Goal: Transaction & Acquisition: Subscribe to service/newsletter

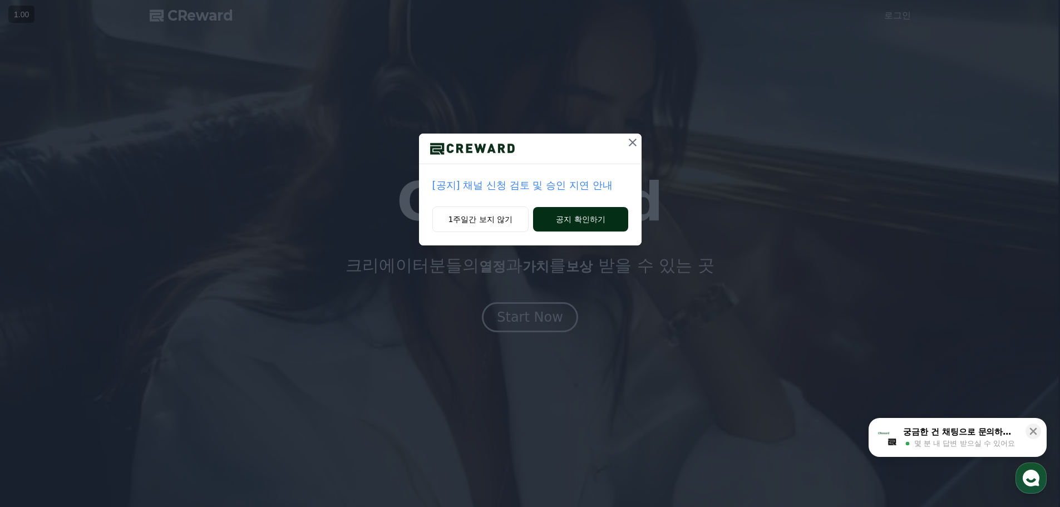
click at [584, 224] on button "공지 확인하기" at bounding box center [580, 219] width 95 height 24
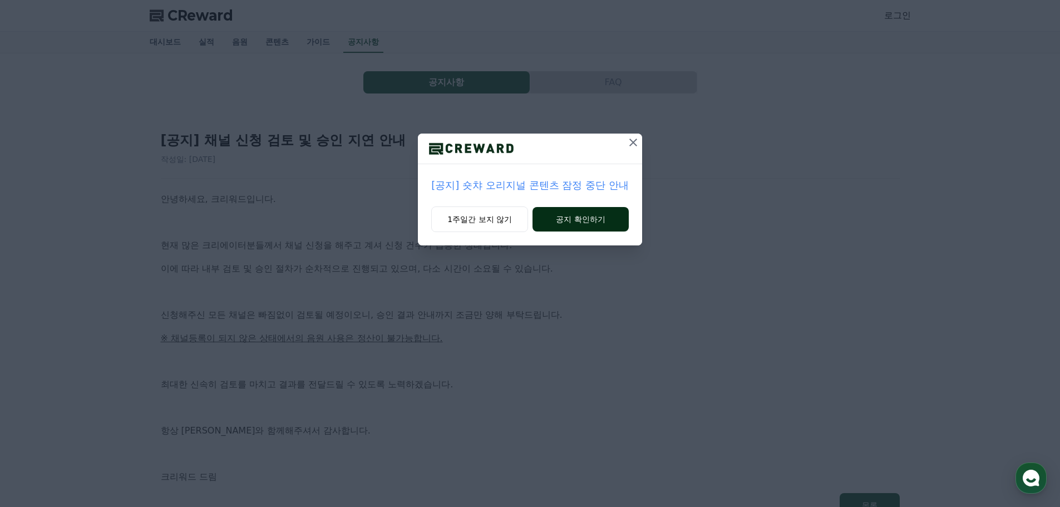
click at [584, 223] on button "공지 확인하기" at bounding box center [580, 219] width 96 height 24
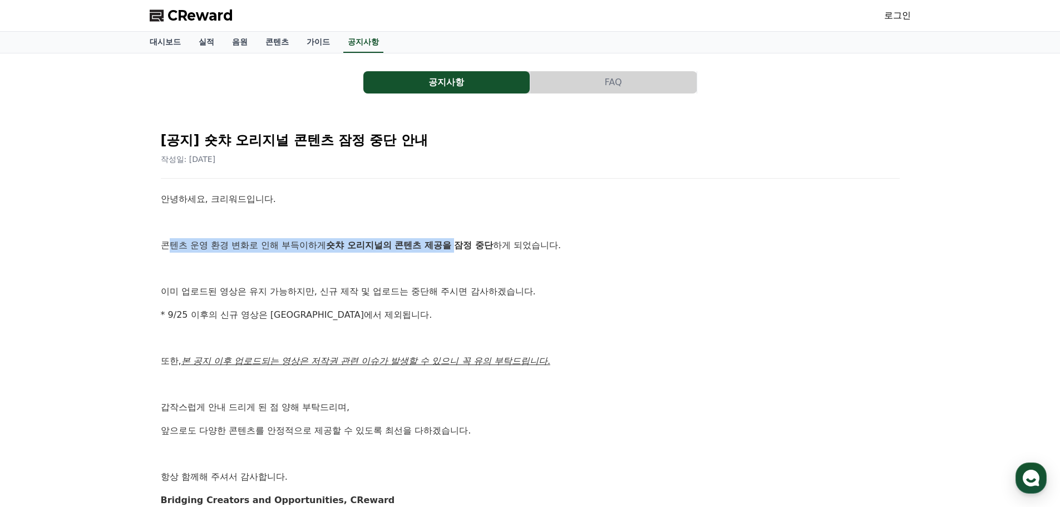
drag, startPoint x: 166, startPoint y: 244, endPoint x: 373, endPoint y: 273, distance: 209.5
click at [492, 247] on p "콘텐츠 운영 환경 변화로 인해 부득이하게 숏챠 오리지널의 콘텐츠 제공을 잠정 중단 하게 되었습니다." at bounding box center [530, 245] width 739 height 14
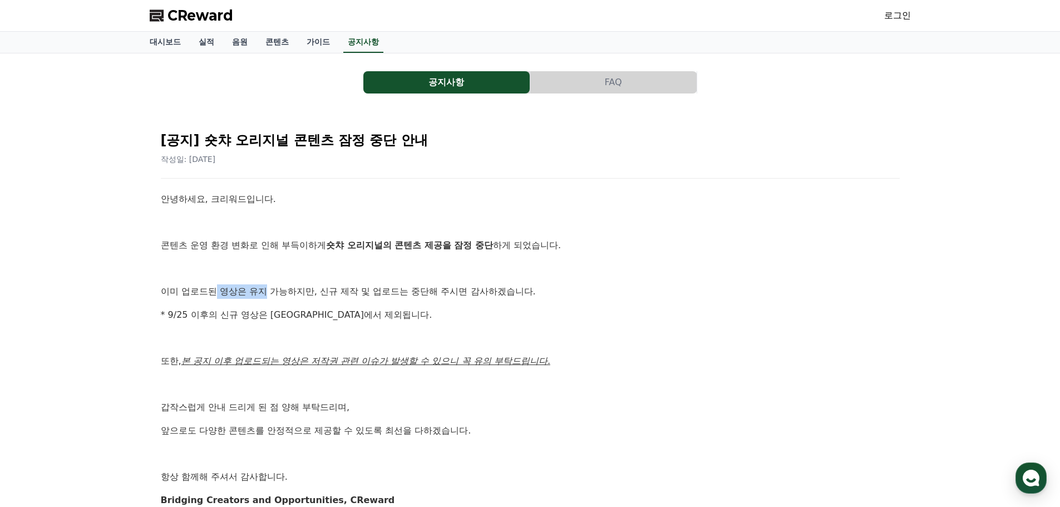
drag, startPoint x: 215, startPoint y: 288, endPoint x: 309, endPoint y: 293, distance: 93.6
click at [293, 293] on p "이미 업로드된 영상은 유지 가능하지만, 신규 제작 및 업로드는 중단해 주시면 감사하겠습니다." at bounding box center [530, 291] width 739 height 14
drag, startPoint x: 330, startPoint y: 294, endPoint x: 450, endPoint y: 291, distance: 120.2
click at [424, 292] on p "이미 업로드된 영상은 유지 가능하지만, 신규 제작 및 업로드는 중단해 주시면 감사하겠습니다." at bounding box center [530, 291] width 739 height 14
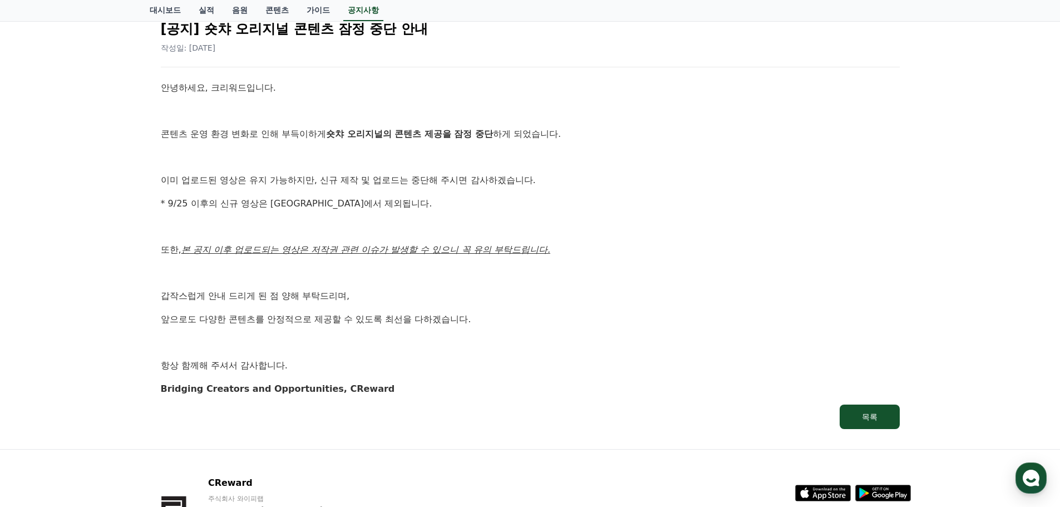
click at [471, 165] on div "안녕하세요, 크리워드입니다. 콘텐츠 운영 환경 변화로 인해 부득이하게 숏챠 오리지널의 콘텐츠 제공을 잠정 중단 하게 되었습니다. 이미 업로드된…" at bounding box center [530, 238] width 739 height 315
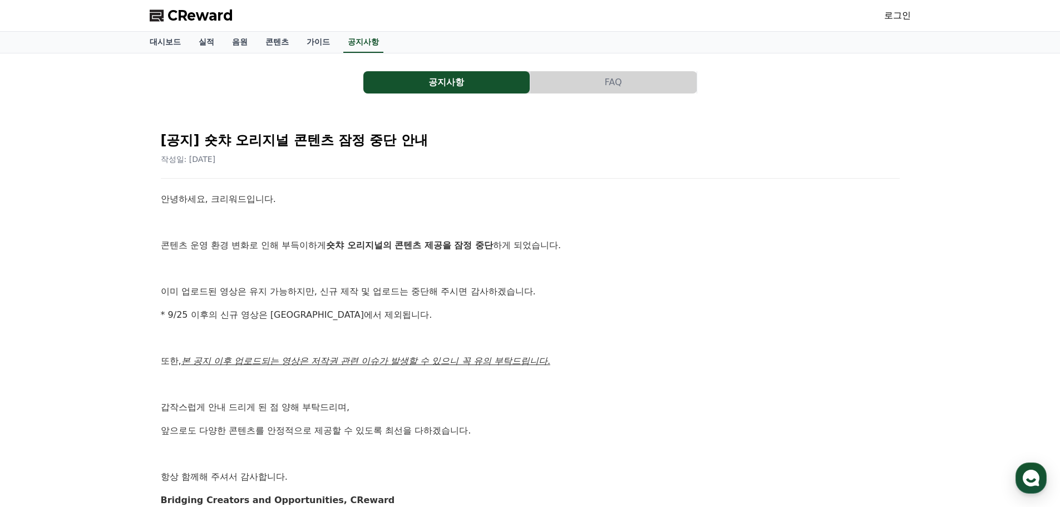
click at [453, 85] on button "공지사항" at bounding box center [446, 82] width 166 height 22
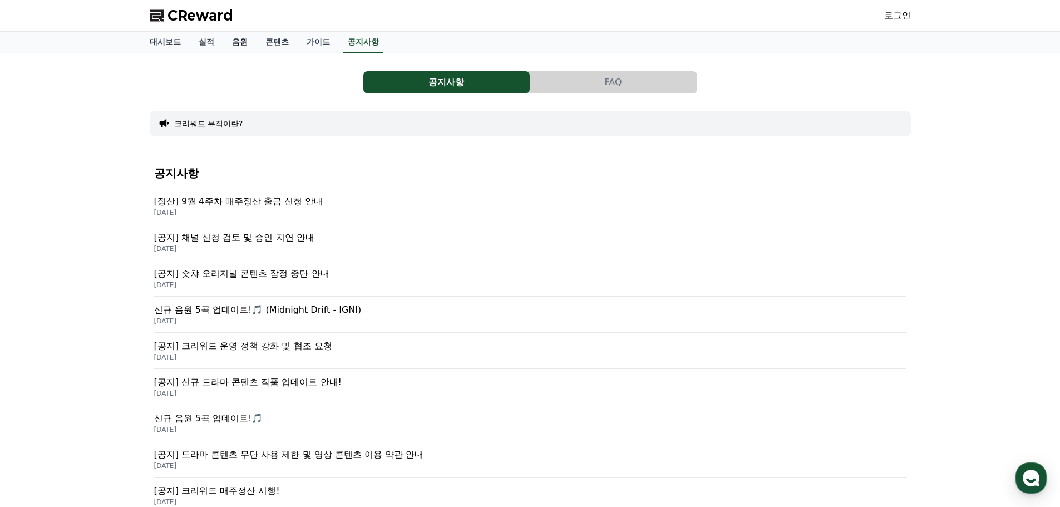
click at [238, 39] on link "음원" at bounding box center [239, 42] width 33 height 21
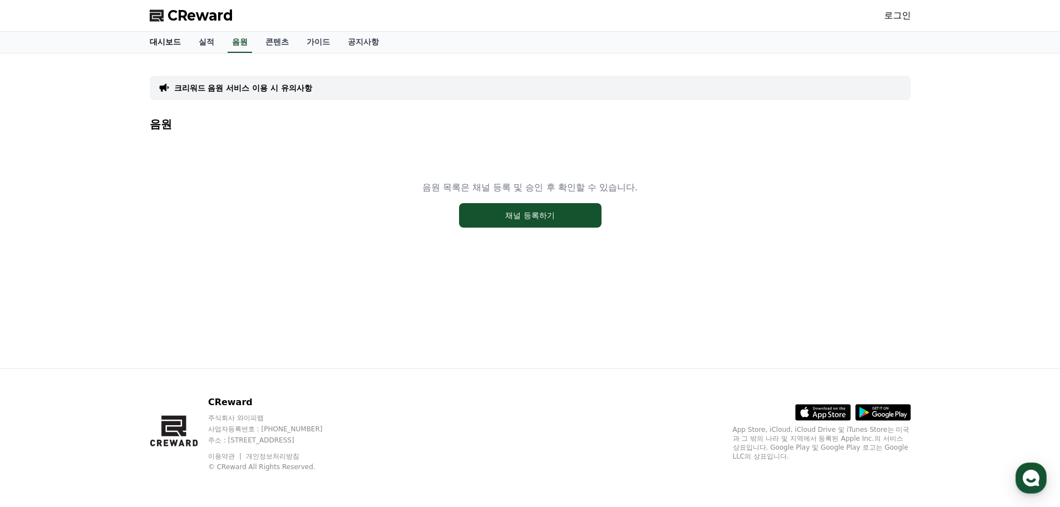
click at [149, 45] on link "대시보드" at bounding box center [165, 42] width 49 height 21
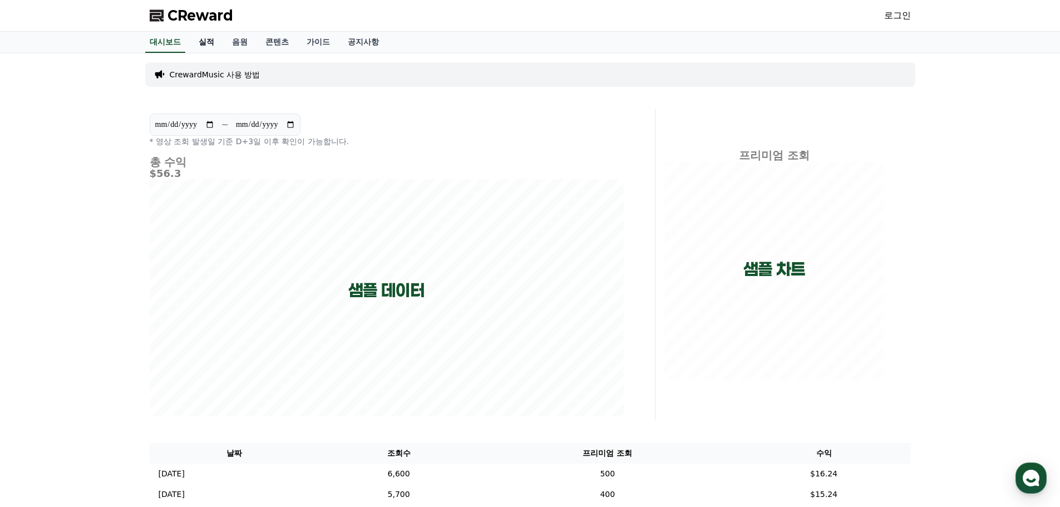
click at [198, 34] on link "실적" at bounding box center [206, 42] width 33 height 21
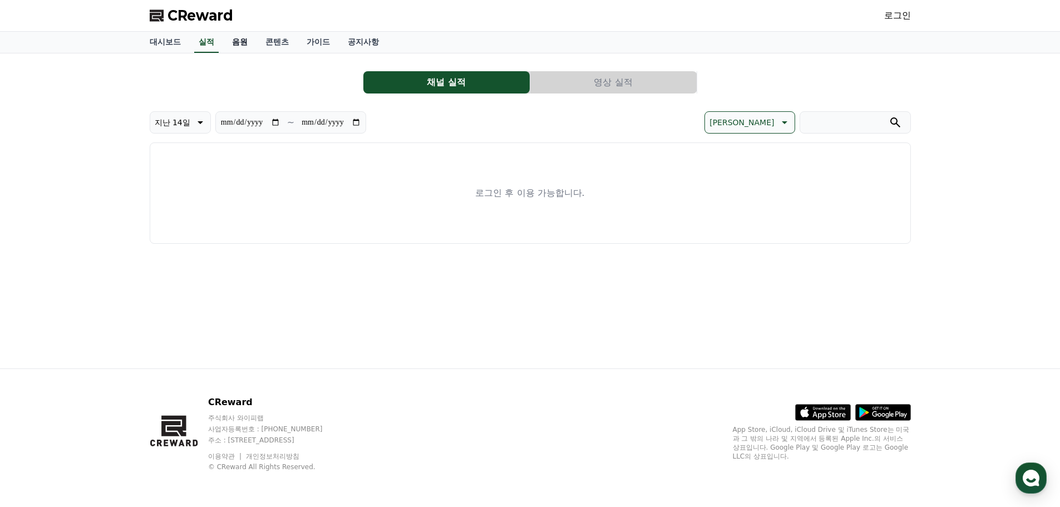
click at [226, 44] on link "음원" at bounding box center [239, 42] width 33 height 21
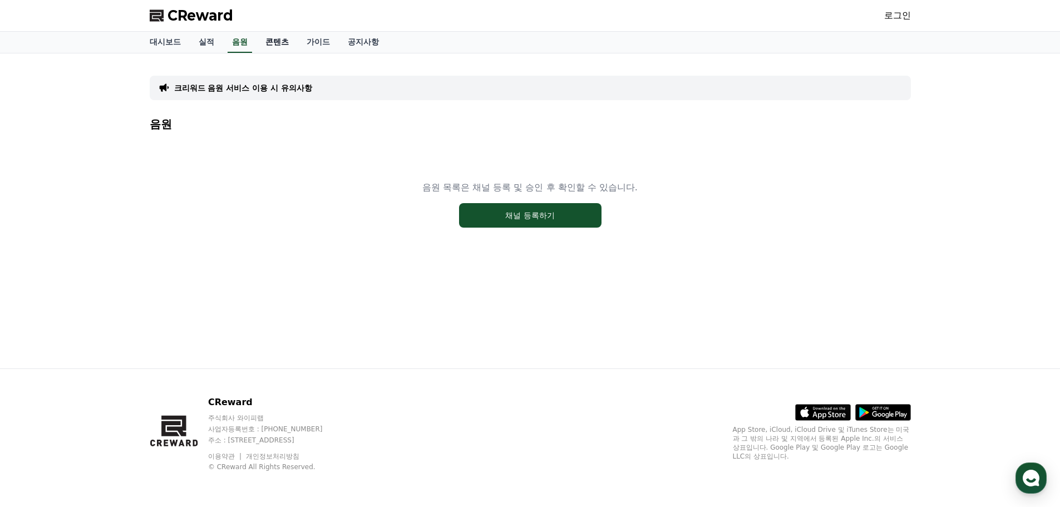
click at [273, 45] on link "콘텐츠" at bounding box center [276, 42] width 41 height 21
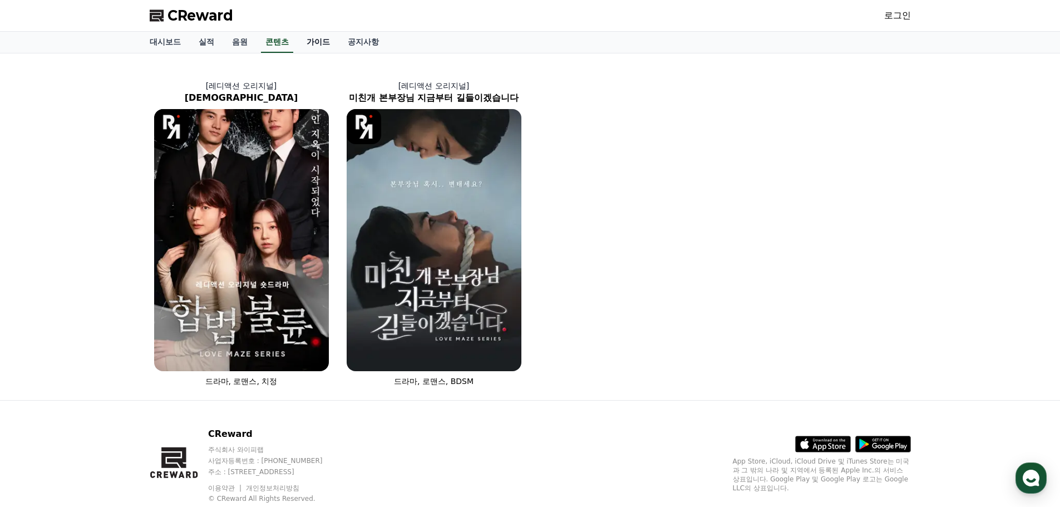
click at [318, 43] on link "가이드" at bounding box center [318, 42] width 41 height 21
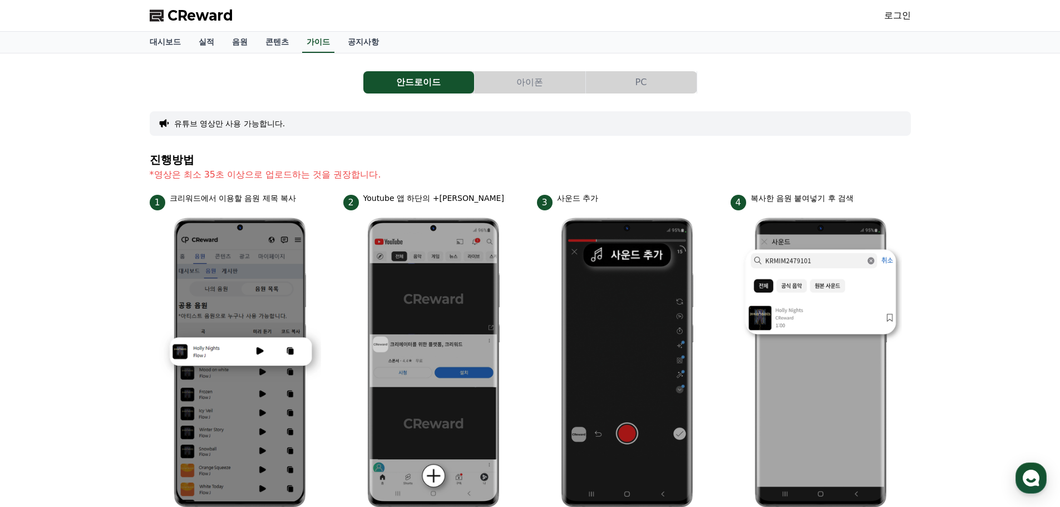
click at [54, 216] on div "안드로이드 아이폰 PC 유튜브 영상만 사용 가능합니다. 진행방법 *영상은 최소 35초 이상으로 업로드하는 것을 권장합니다. 1 크리워드에서 이…" at bounding box center [530, 459] width 1060 height 813
click at [530, 83] on button "아이폰" at bounding box center [530, 82] width 111 height 22
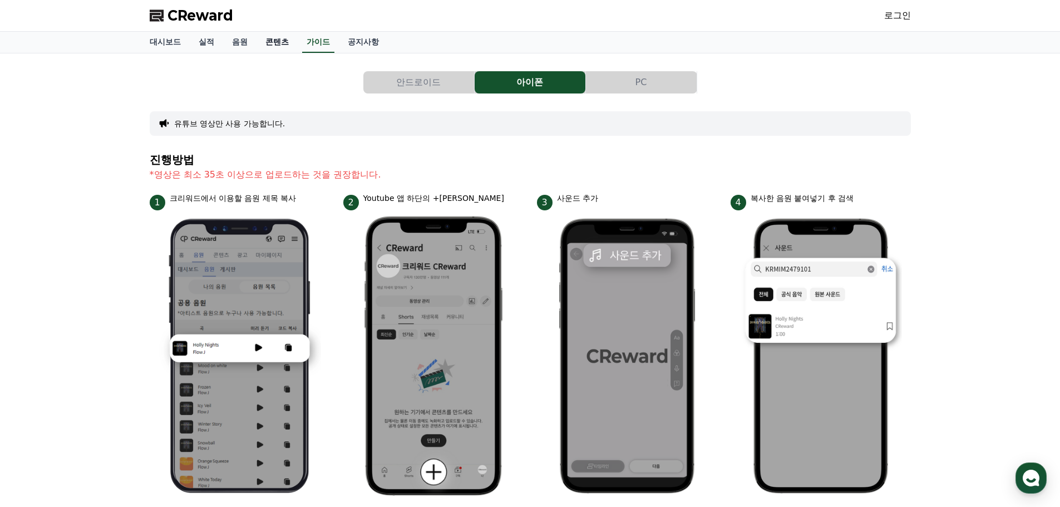
click at [278, 50] on link "콘텐츠" at bounding box center [276, 42] width 41 height 21
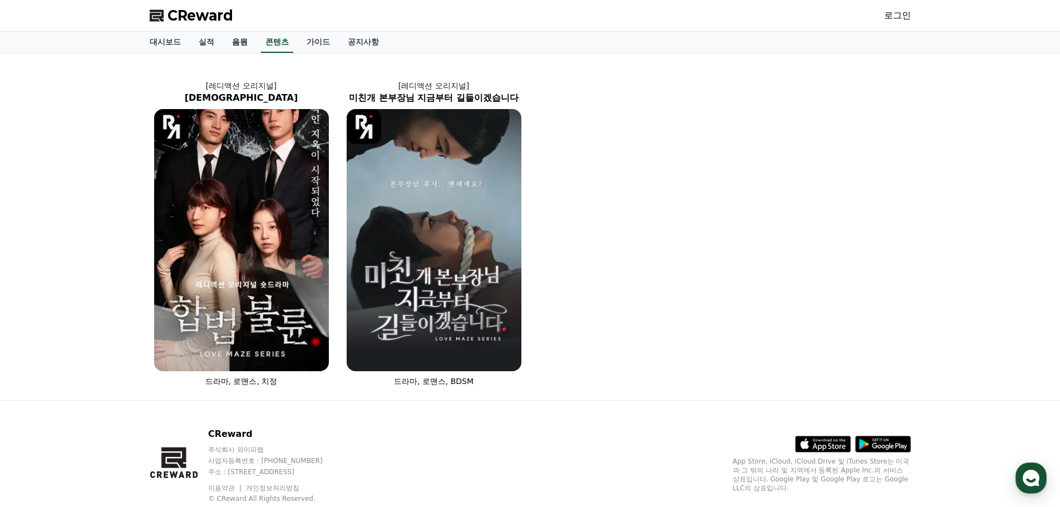
click at [235, 45] on link "음원" at bounding box center [239, 42] width 33 height 21
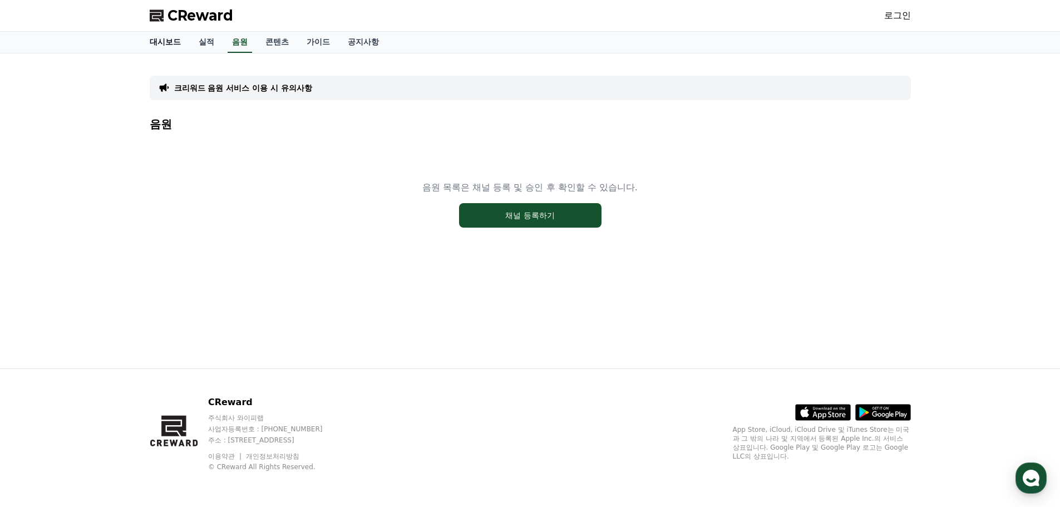
click at [174, 43] on link "대시보드" at bounding box center [165, 42] width 49 height 21
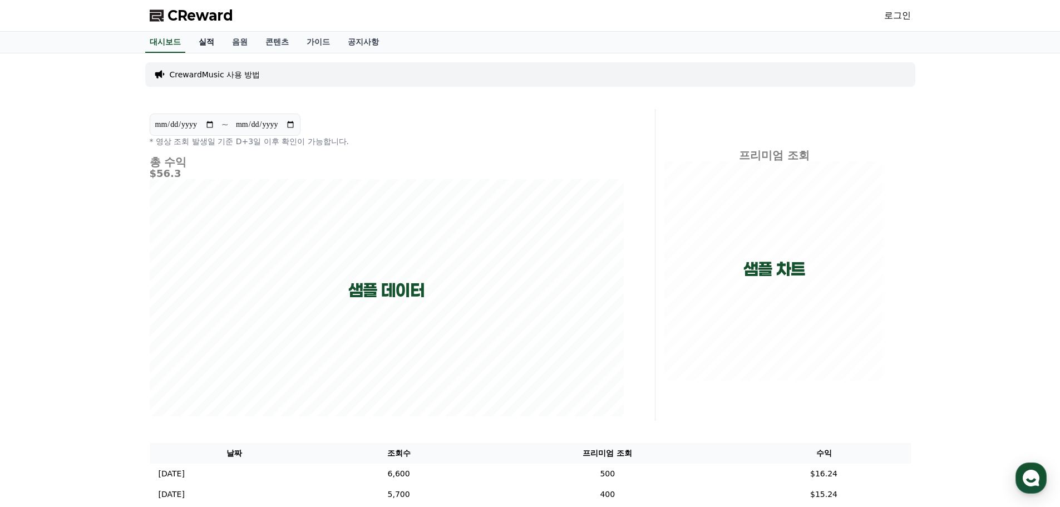
click at [214, 46] on link "실적" at bounding box center [206, 42] width 33 height 21
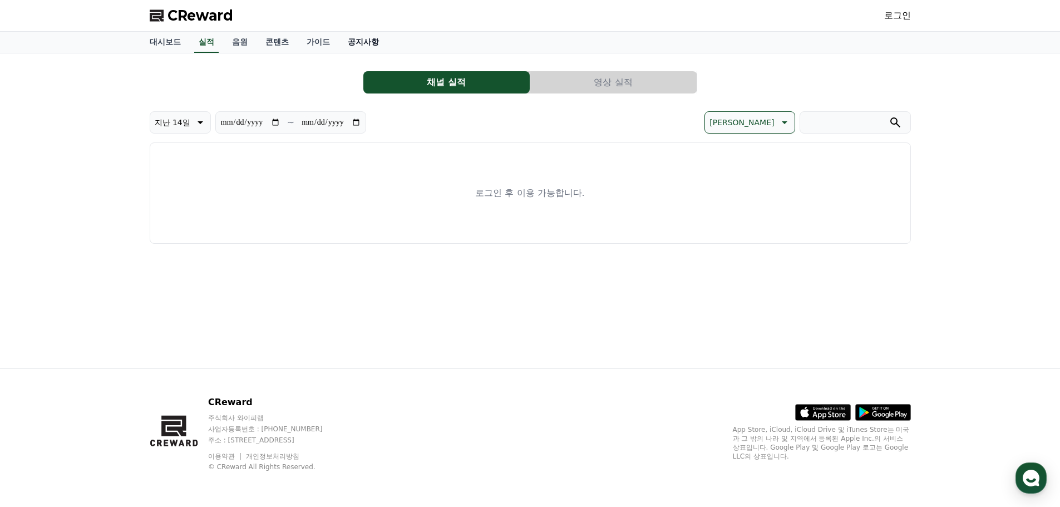
click at [365, 42] on link "공지사항" at bounding box center [363, 42] width 49 height 21
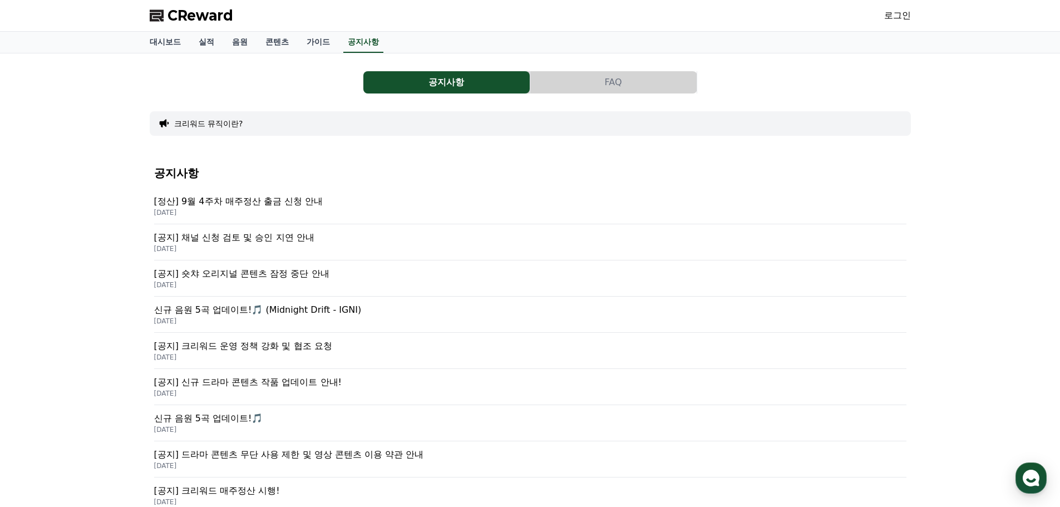
click at [252, 275] on p "[공지] 숏챠 오리지널 콘텐츠 잠정 중단 안내" at bounding box center [530, 273] width 752 height 13
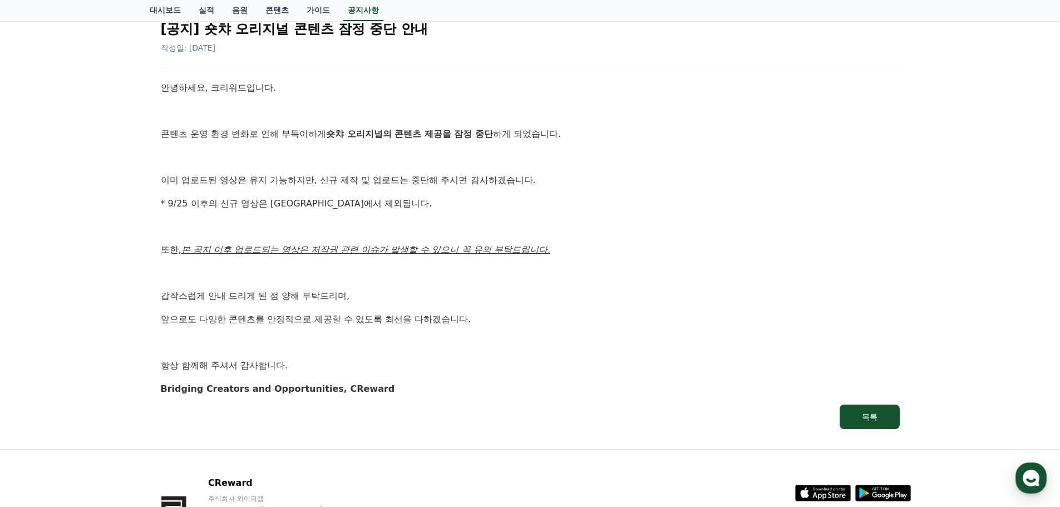
scroll to position [56, 0]
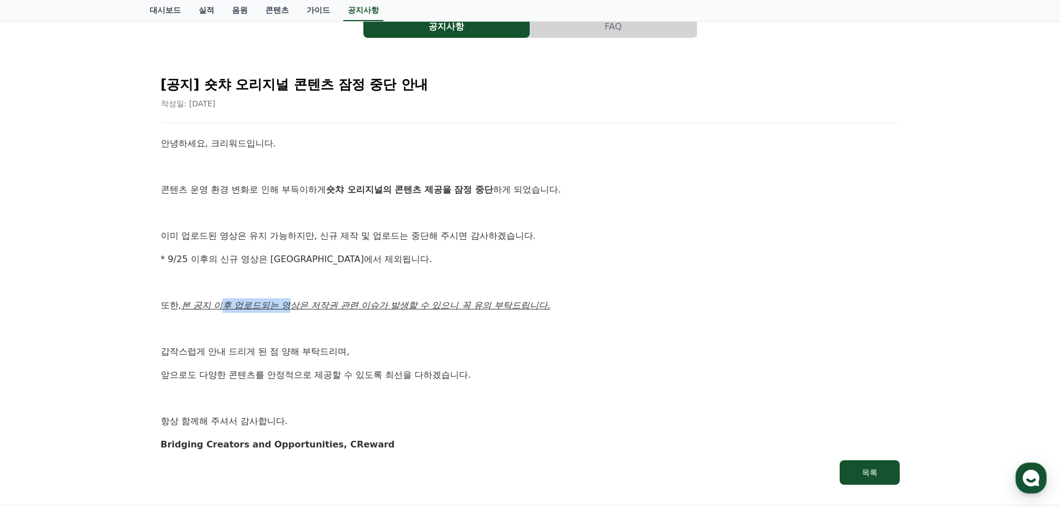
drag, startPoint x: 235, startPoint y: 305, endPoint x: 326, endPoint y: 307, distance: 91.3
click at [307, 308] on u "본 공지 이후 업로드되는 영상은 저작권 관련 이슈가 발생할 수 있으니 꼭 유의 부탁드립니다." at bounding box center [365, 305] width 369 height 11
drag, startPoint x: 375, startPoint y: 308, endPoint x: 554, endPoint y: 314, distance: 178.7
click at [533, 307] on u "본 공지 이후 업로드되는 영상은 저작권 관련 이슈가 발생할 수 있으니 꼭 유의 부탁드립니다." at bounding box center [365, 305] width 369 height 11
click at [575, 336] on div "안녕하세요, 크리워드입니다. 콘텐츠 운영 환경 변화로 인해 부득이하게 숏챠 오리지널의 콘텐츠 제공을 잠정 중단 하게 되었습니다. 이미 업로드된…" at bounding box center [530, 293] width 739 height 315
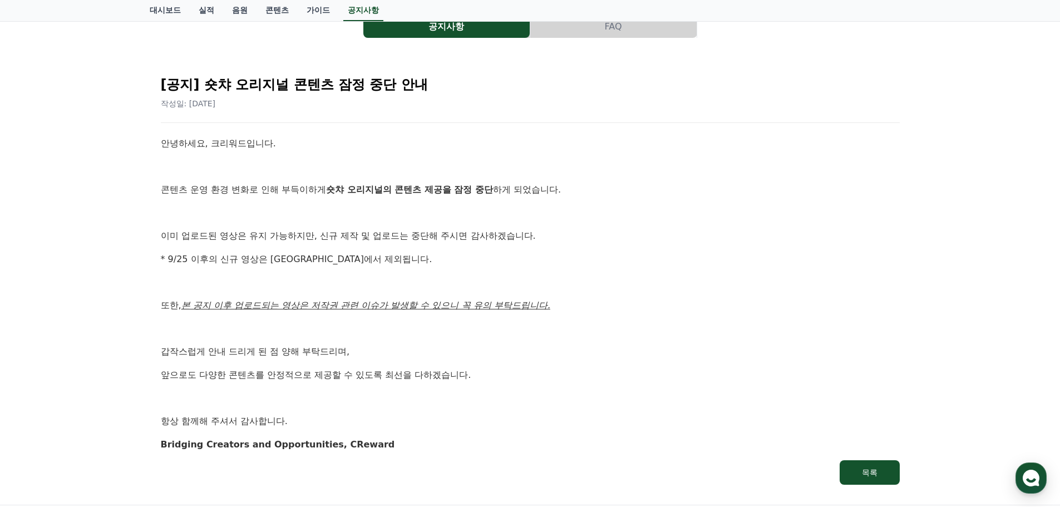
click at [397, 420] on p "항상 함께해 주셔서 감사합니다." at bounding box center [530, 421] width 739 height 14
click at [572, 450] on p "Bridging Creators and Opportunities, CReward" at bounding box center [530, 444] width 739 height 14
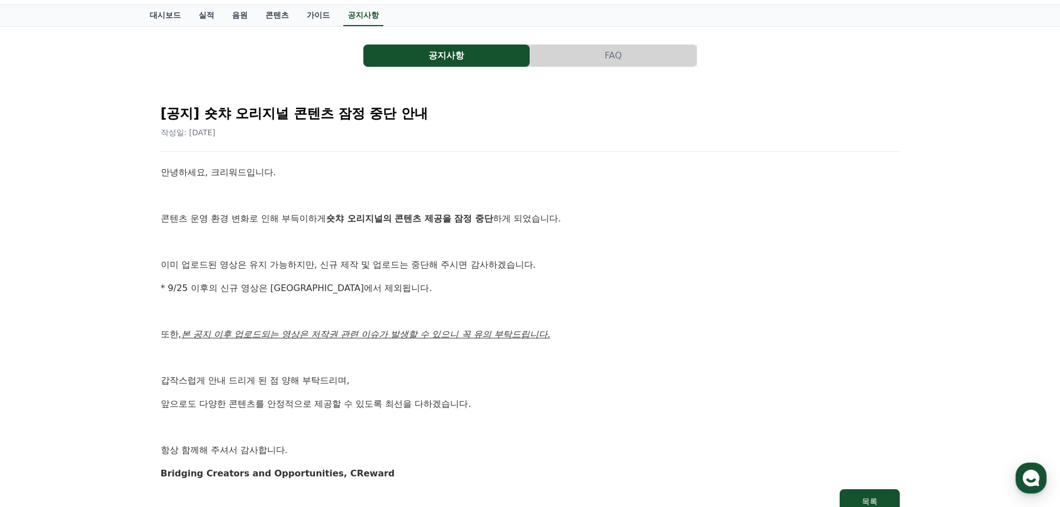
scroll to position [0, 0]
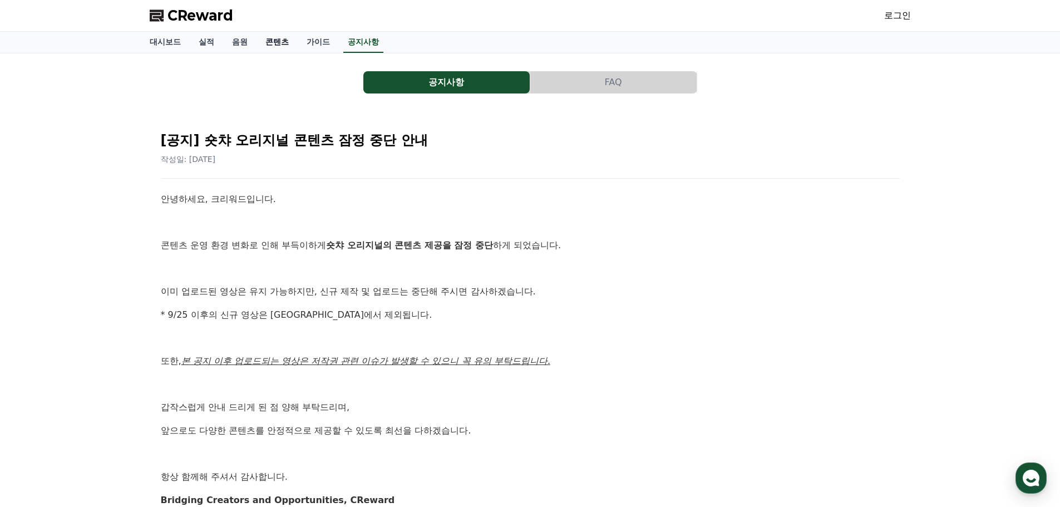
click at [277, 42] on link "콘텐츠" at bounding box center [276, 42] width 41 height 21
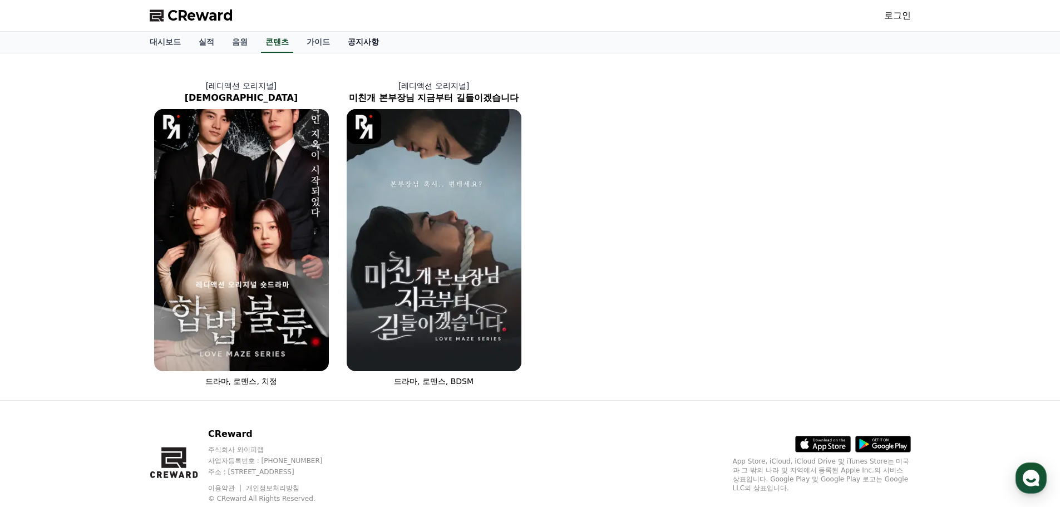
click at [372, 45] on link "공지사항" at bounding box center [363, 42] width 49 height 21
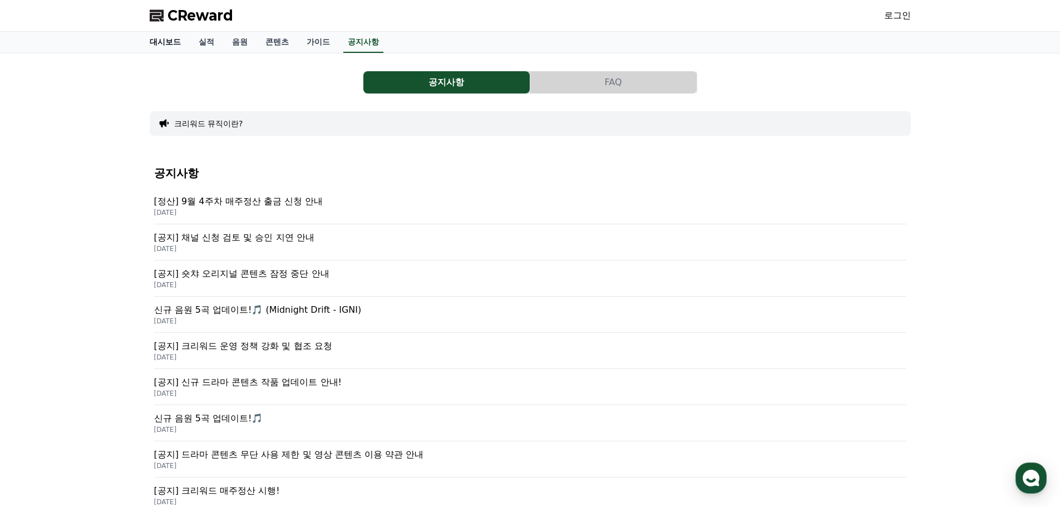
click at [166, 35] on link "대시보드" at bounding box center [165, 42] width 49 height 21
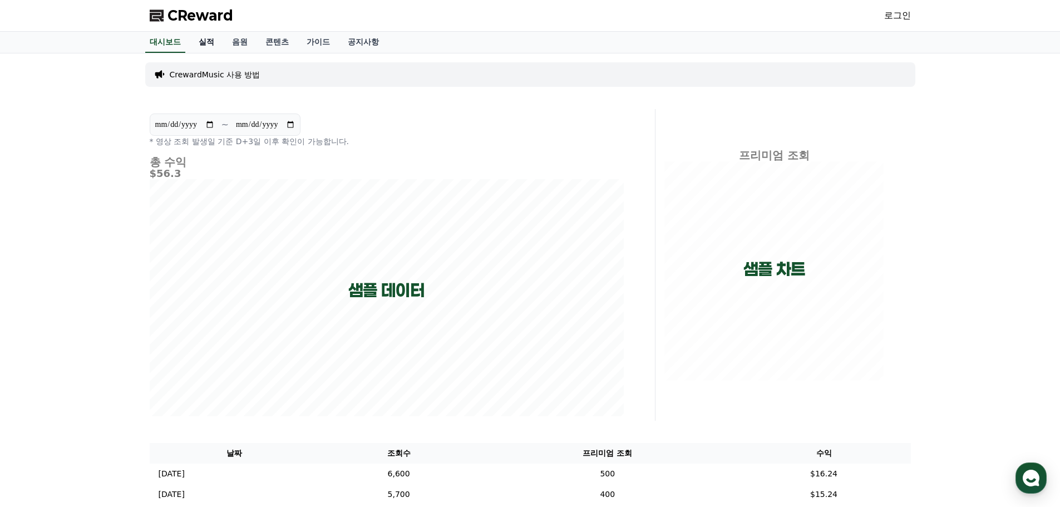
click at [209, 43] on link "실적" at bounding box center [206, 42] width 33 height 21
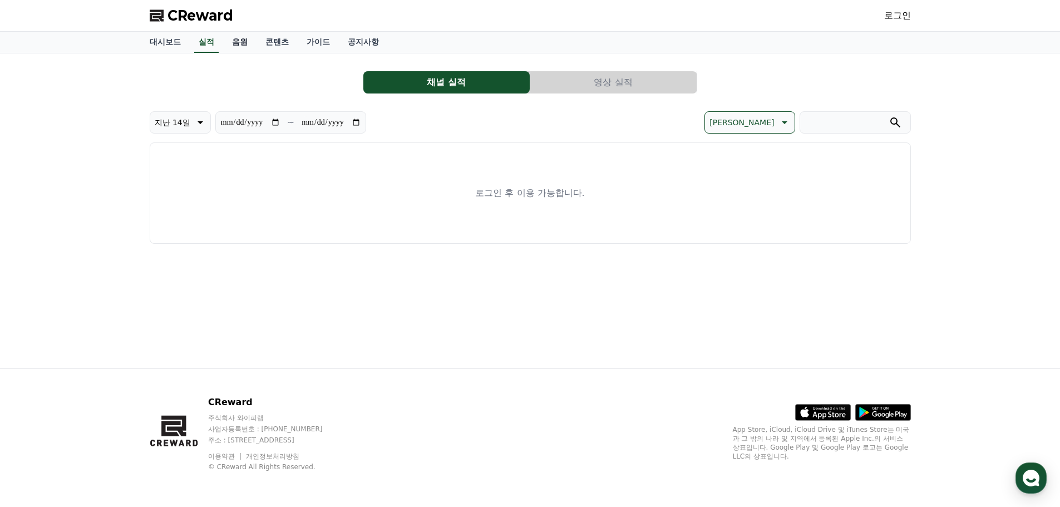
click at [245, 42] on link "음원" at bounding box center [239, 42] width 33 height 21
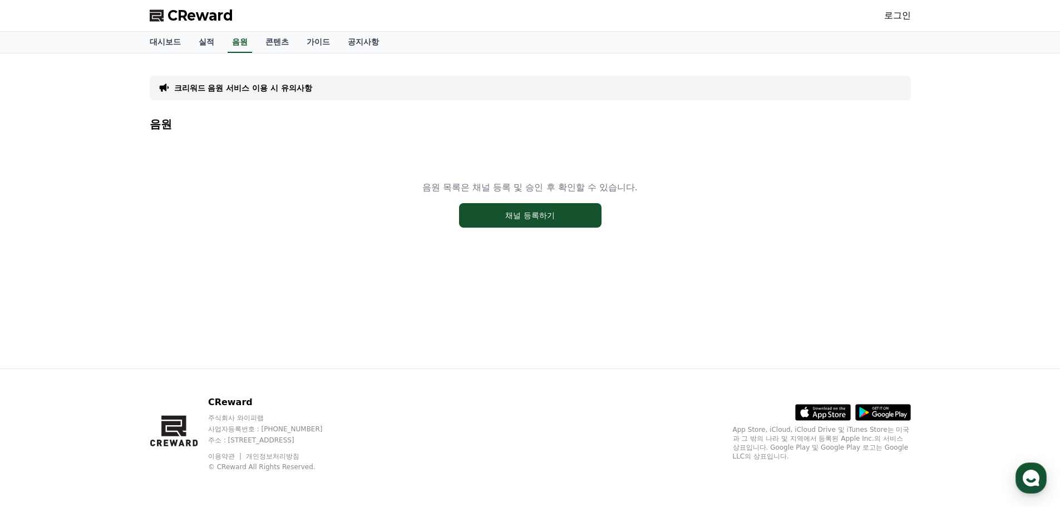
click at [191, 12] on span "CReward" at bounding box center [200, 16] width 66 height 18
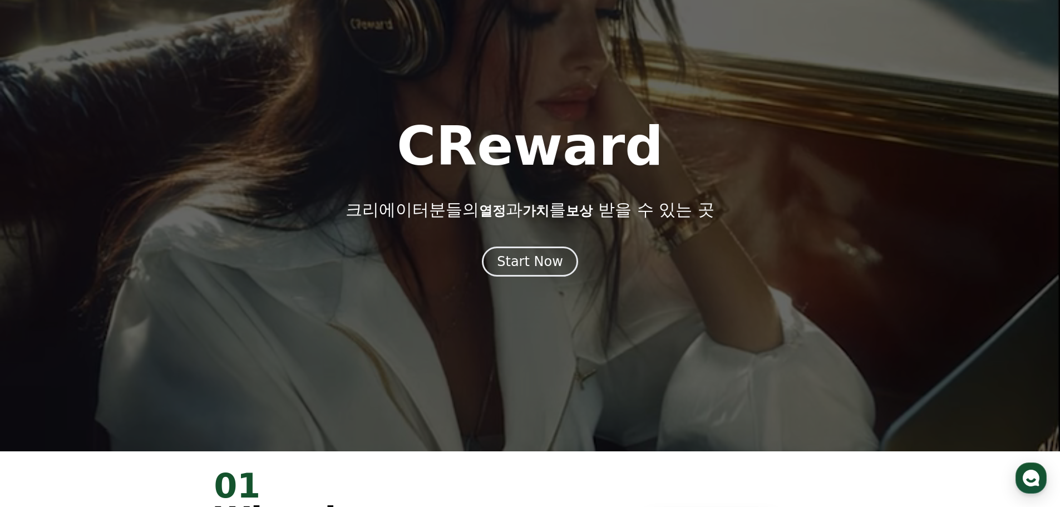
scroll to position [445, 0]
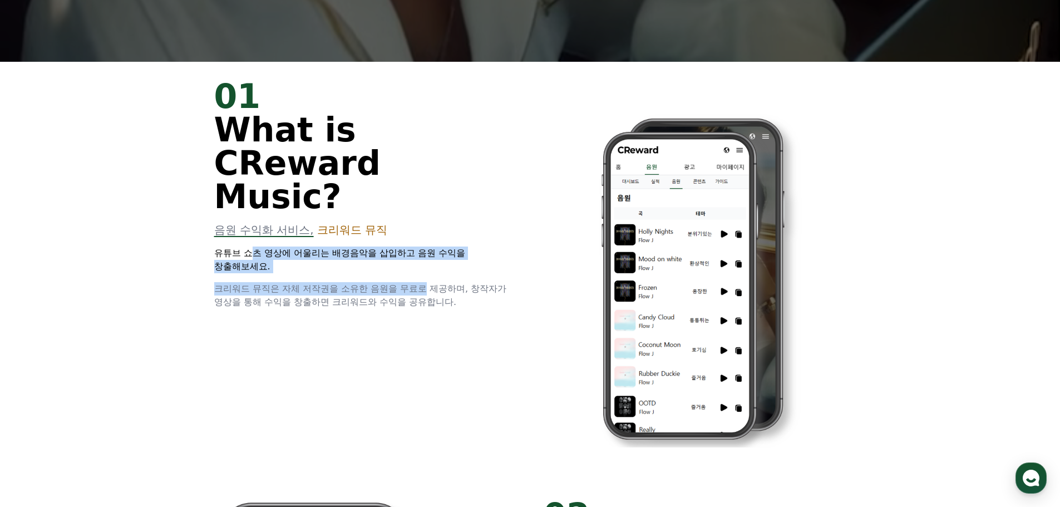
drag, startPoint x: 364, startPoint y: 248, endPoint x: 446, endPoint y: 265, distance: 83.5
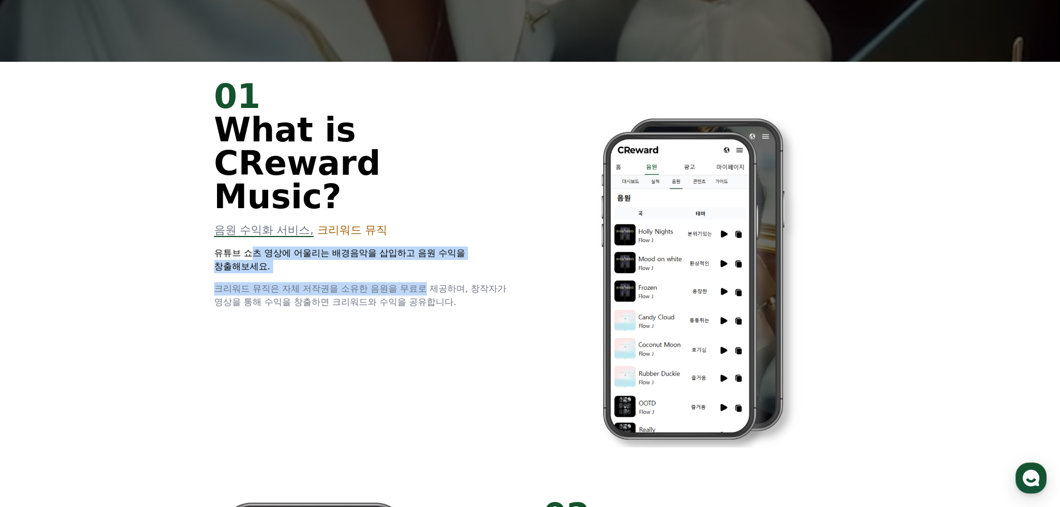
click at [446, 265] on div "01 What is CReward Music? 음원 수익화 서비스, 크리워드 뮤직 유튜브 쇼츠 영상에 어울리는 배경음악을 삽입하고 음원 수익을…" at bounding box center [365, 194] width 303 height 229
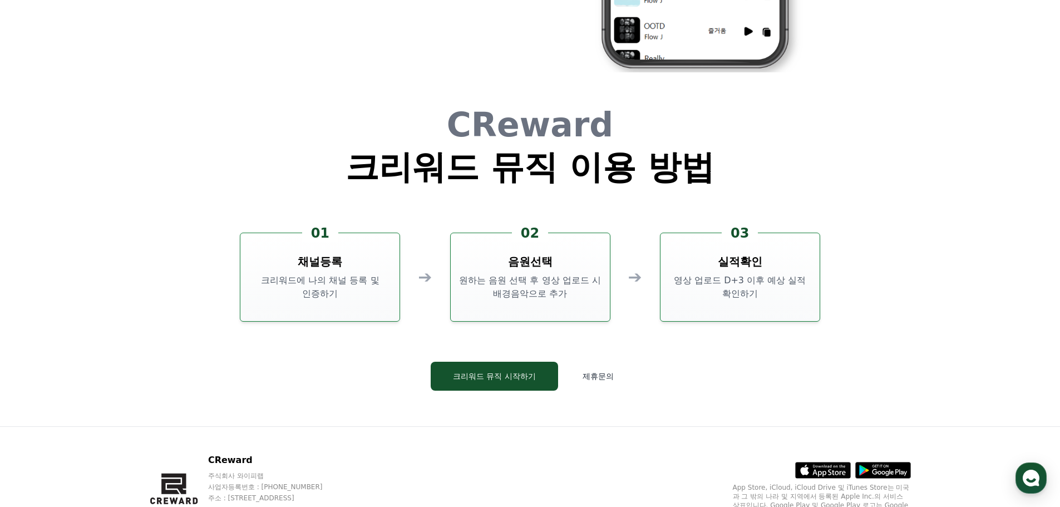
scroll to position [3014, 0]
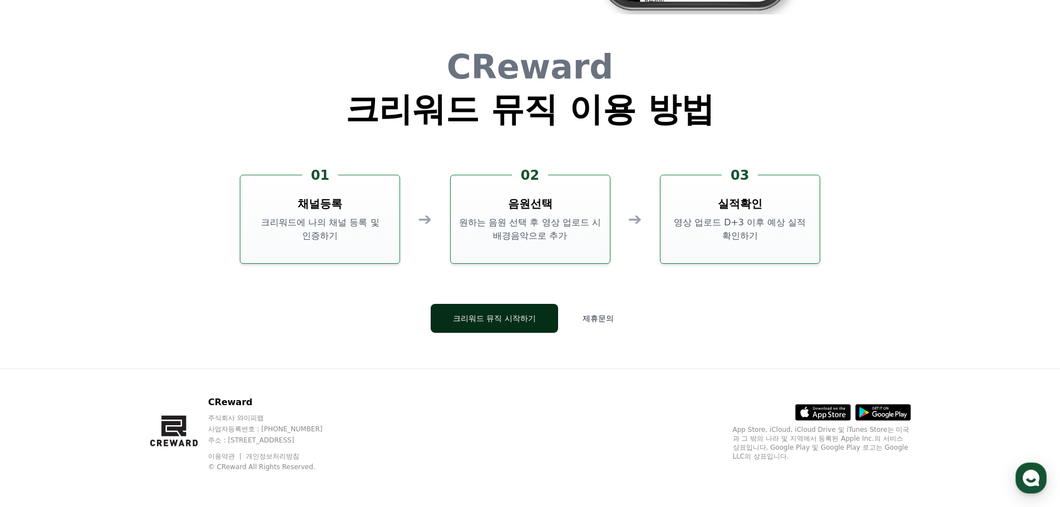
click at [497, 319] on button "크리워드 뮤직 시작하기" at bounding box center [494, 318] width 127 height 29
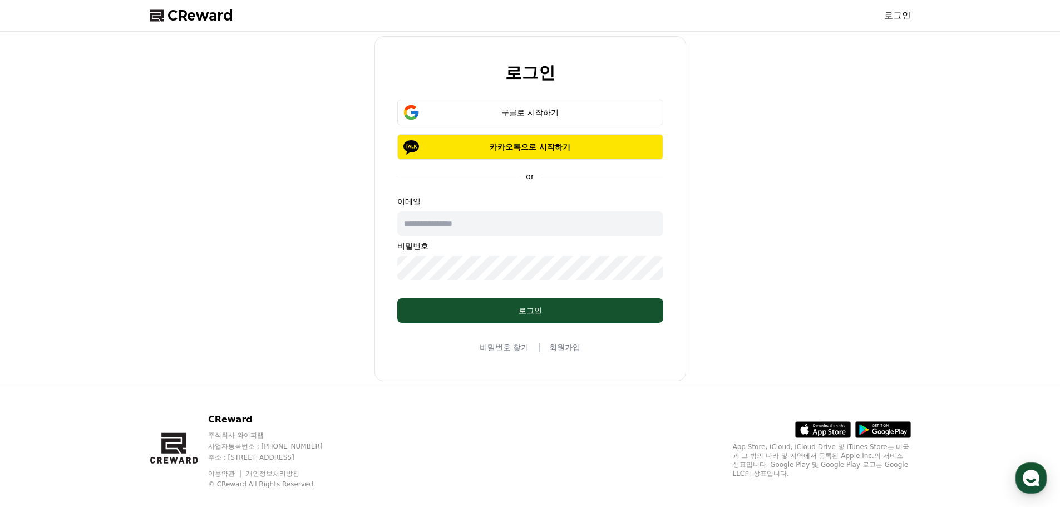
click at [560, 347] on link "회원가입" at bounding box center [564, 347] width 31 height 11
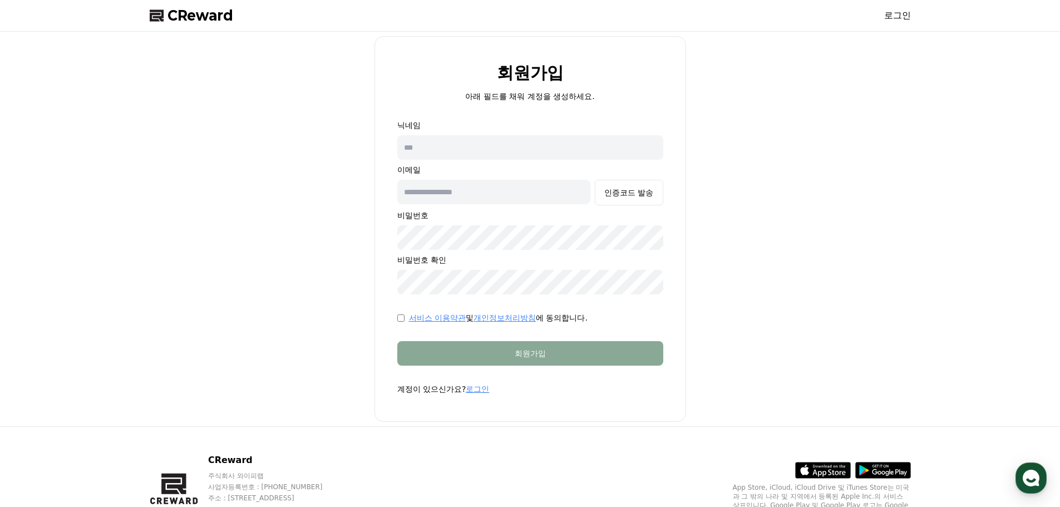
click at [496, 150] on input "text" at bounding box center [530, 147] width 266 height 24
type input "*"
type input "***"
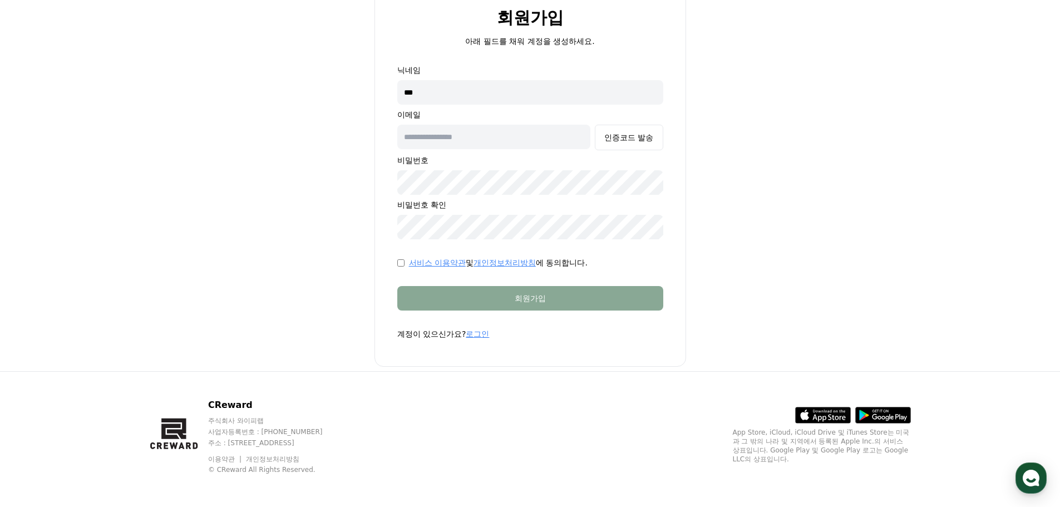
scroll to position [58, 0]
